Goal: Information Seeking & Learning: Check status

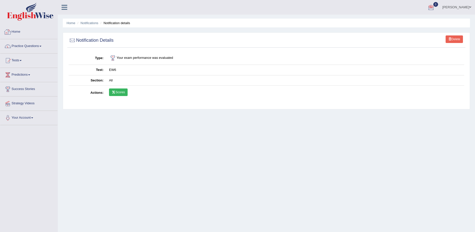
click at [13, 32] on link "Home" at bounding box center [28, 31] width 57 height 13
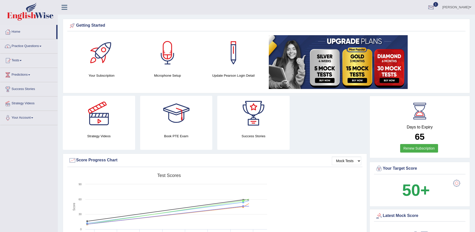
click at [435, 7] on div at bounding box center [431, 8] width 8 height 8
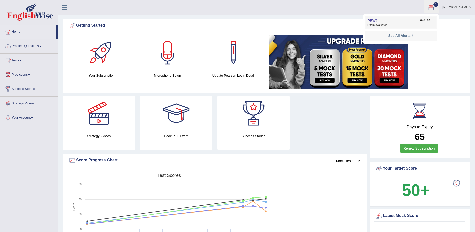
click at [381, 24] on span "Exam evaluated" at bounding box center [400, 25] width 67 height 4
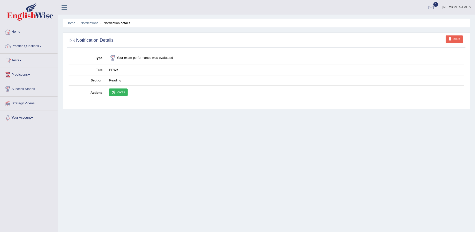
click at [120, 94] on link "Scores" at bounding box center [118, 92] width 19 height 8
click at [269, 181] on div "Home Notifications Notification details Delete Notification Details Type Your e…" at bounding box center [266, 125] width 417 height 251
click at [145, 146] on div "Home Notifications Notification details Delete Notification Details Type Your e…" at bounding box center [266, 125] width 417 height 251
click at [9, 33] on div at bounding box center [8, 32] width 8 height 8
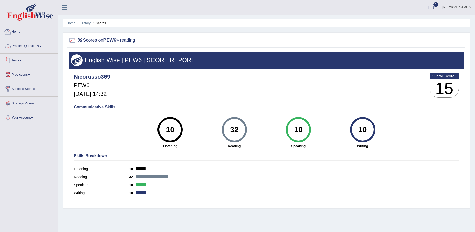
click at [17, 47] on link "Practice Questions" at bounding box center [28, 45] width 57 height 13
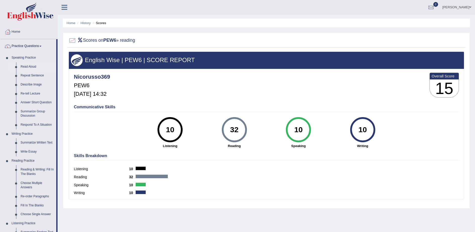
click at [30, 63] on link "Read Aloud" at bounding box center [37, 66] width 38 height 9
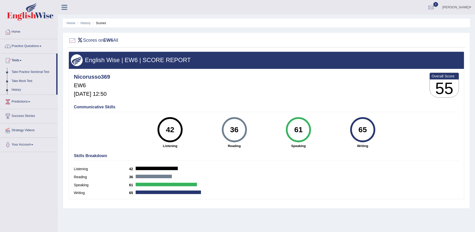
click at [189, 90] on div "Nicorusso369 EW6 [DATE] 12:50 Overall Score 55" at bounding box center [266, 86] width 387 height 30
click at [13, 32] on link "Home" at bounding box center [28, 31] width 57 height 13
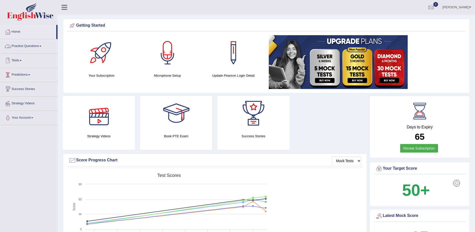
click at [30, 47] on link "Practice Questions" at bounding box center [28, 45] width 57 height 13
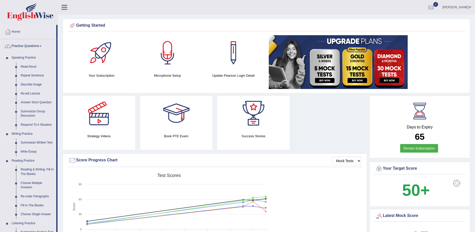
click at [30, 47] on link "Practice Questions" at bounding box center [28, 45] width 56 height 13
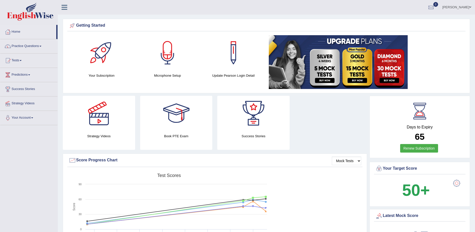
click at [38, 46] on link "Practice Questions" at bounding box center [28, 45] width 57 height 13
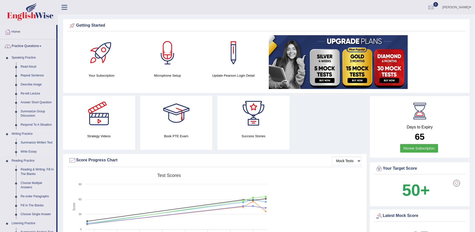
click at [43, 133] on link "Writing Practice" at bounding box center [32, 133] width 47 height 9
click at [16, 46] on link "Practice Questions" at bounding box center [28, 45] width 56 height 13
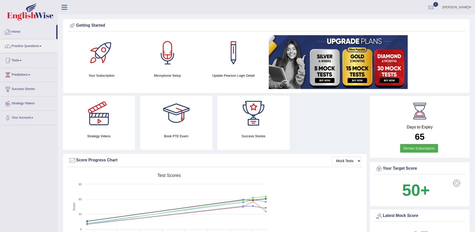
click at [36, 32] on link "Home" at bounding box center [28, 31] width 56 height 13
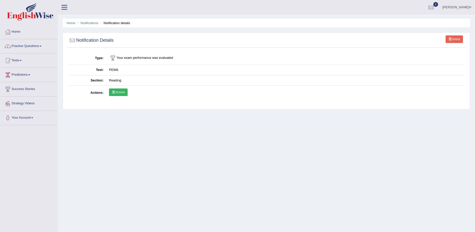
click at [124, 92] on link "Scores" at bounding box center [118, 92] width 19 height 8
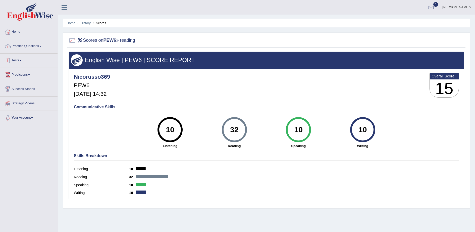
click at [20, 61] on link "Tests" at bounding box center [28, 59] width 57 height 13
click at [435, 5] on div at bounding box center [431, 8] width 8 height 8
click at [403, 20] on strong "See All Alerts" at bounding box center [399, 21] width 22 height 4
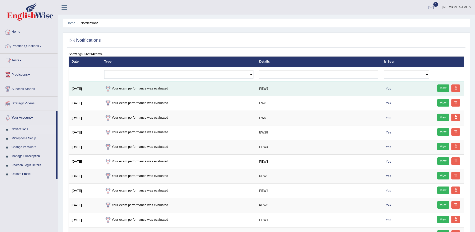
click at [440, 87] on link "View" at bounding box center [443, 88] width 12 height 8
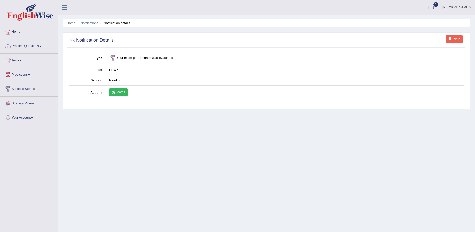
click at [115, 93] on icon at bounding box center [114, 92] width 4 height 3
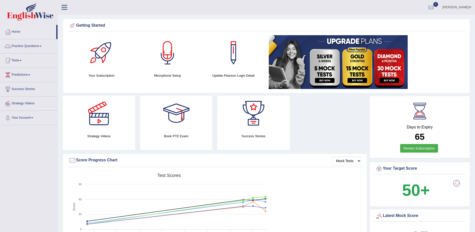
click at [28, 47] on link "Practice Questions" at bounding box center [28, 45] width 57 height 13
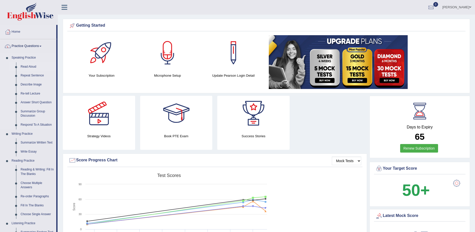
click at [30, 67] on link "Read Aloud" at bounding box center [37, 66] width 38 height 9
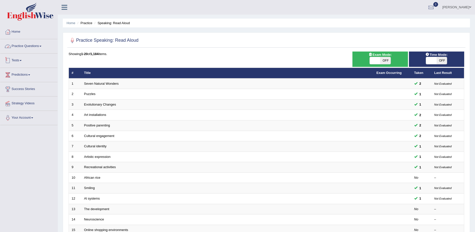
click at [36, 45] on link "Practice Questions" at bounding box center [28, 45] width 57 height 13
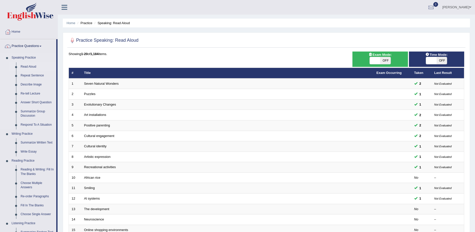
click at [33, 67] on link "Read Aloud" at bounding box center [37, 66] width 38 height 9
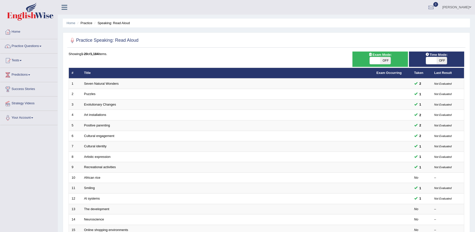
click at [435, 7] on div at bounding box center [431, 8] width 8 height 8
click at [22, 46] on link "Practice Questions" at bounding box center [28, 45] width 57 height 13
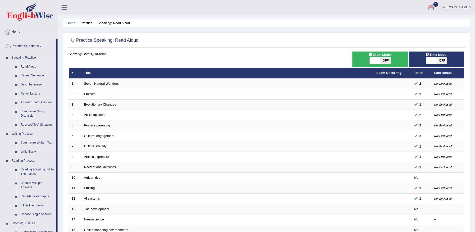
click at [25, 45] on link "Practice Questions" at bounding box center [28, 45] width 56 height 13
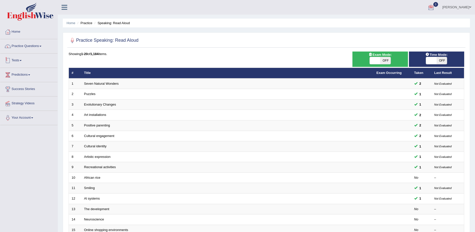
click at [16, 62] on link "Tests" at bounding box center [28, 59] width 57 height 13
click at [20, 72] on link "Take Practice Sectional Test" at bounding box center [32, 72] width 47 height 9
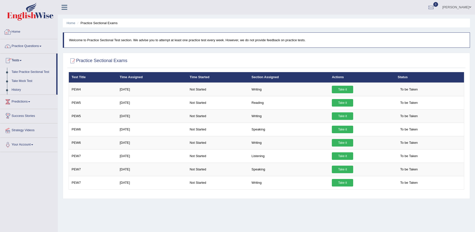
click at [15, 32] on link "Home" at bounding box center [28, 31] width 57 height 13
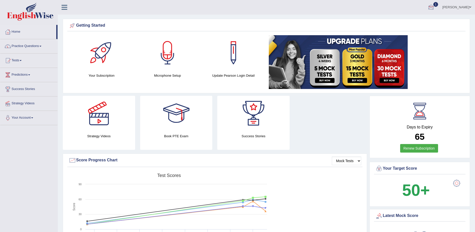
click at [435, 6] on div at bounding box center [431, 8] width 8 height 8
click at [380, 25] on span "Exam evaluated" at bounding box center [400, 25] width 67 height 4
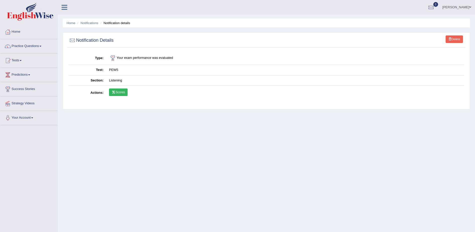
click at [116, 96] on link "Scores" at bounding box center [118, 92] width 19 height 8
